Goal: Task Accomplishment & Management: Manage account settings

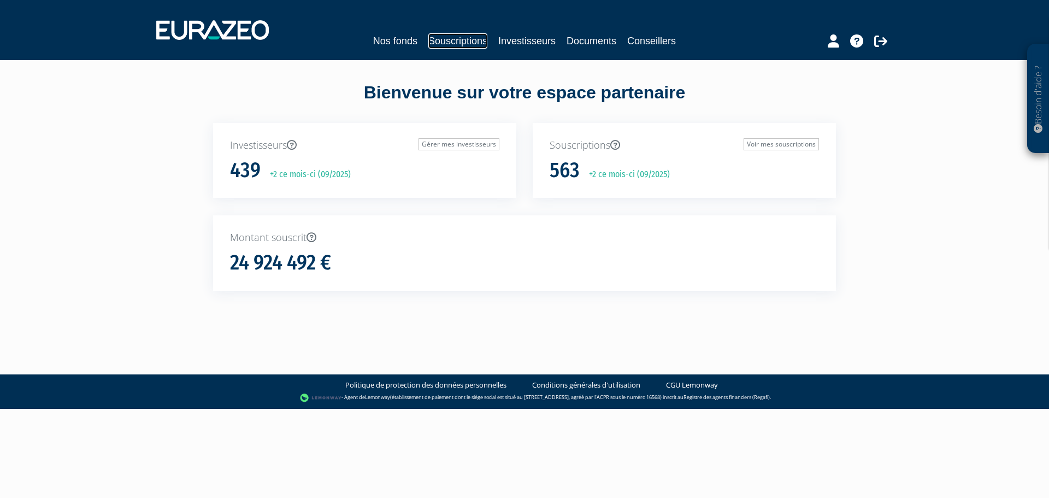
click at [475, 43] on link "Souscriptions" at bounding box center [457, 40] width 59 height 15
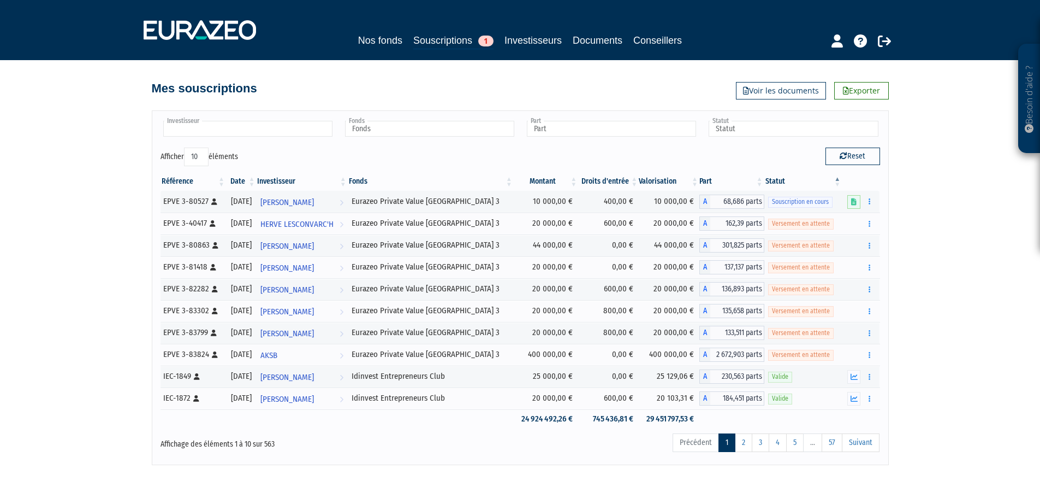
click at [206, 136] on input "text" at bounding box center [247, 129] width 169 height 16
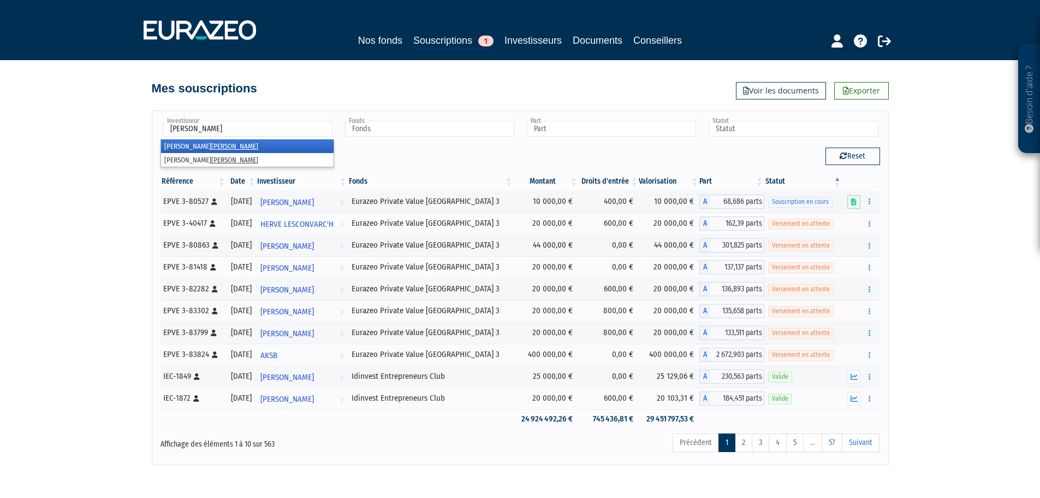
type input "[PERSON_NAME]"
click at [211, 143] on em "[PERSON_NAME]" at bounding box center [234, 146] width 47 height 8
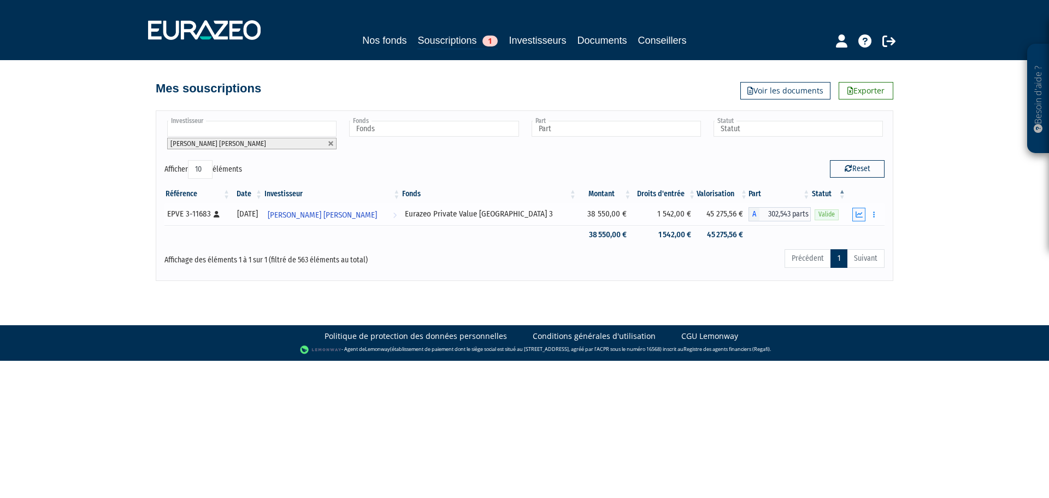
click at [858, 215] on icon "button" at bounding box center [858, 214] width 7 height 7
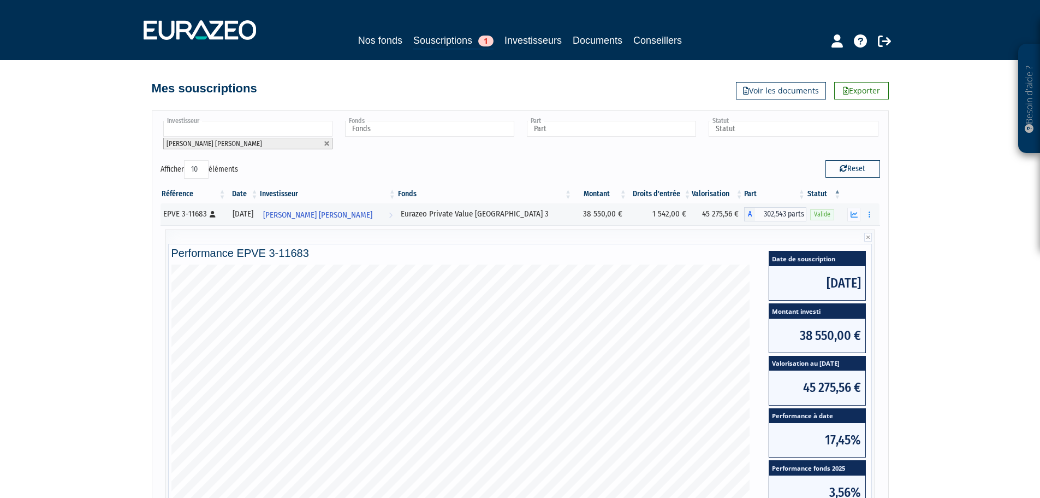
scroll to position [202, 0]
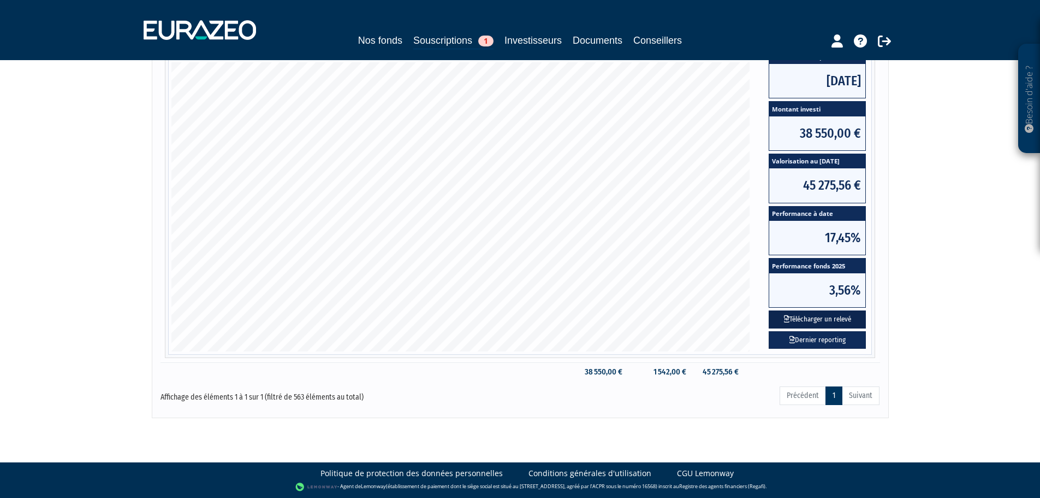
click at [832, 318] on button "Télécharger un relevé" at bounding box center [817, 319] width 97 height 18
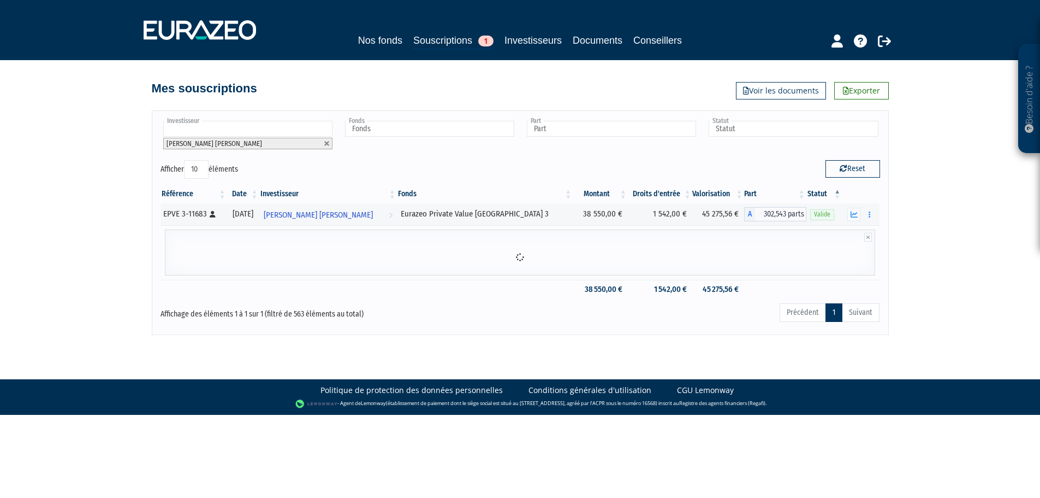
scroll to position [0, 0]
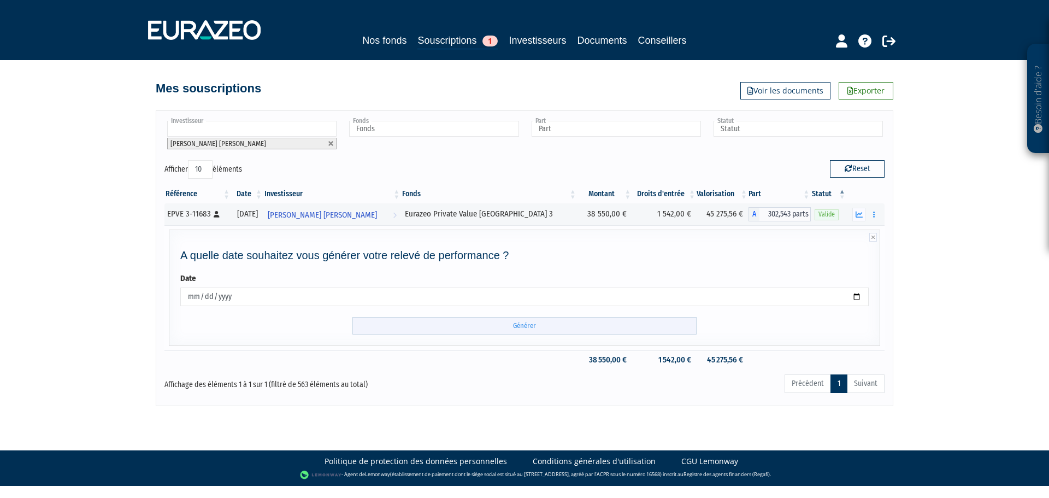
click at [631, 324] on input "Générer" at bounding box center [524, 326] width 344 height 18
click at [859, 213] on icon "button" at bounding box center [858, 214] width 7 height 7
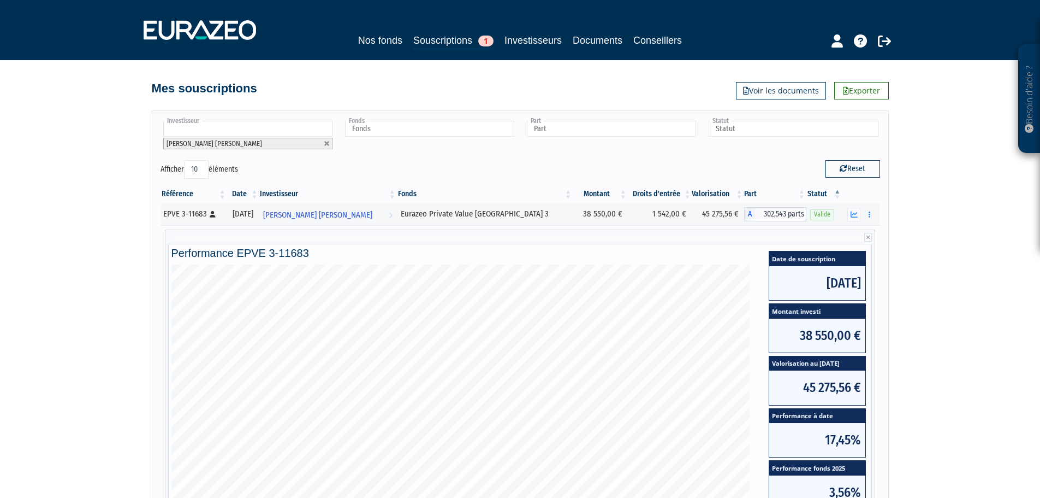
scroll to position [109, 0]
